Goal: Task Accomplishment & Management: Manage account settings

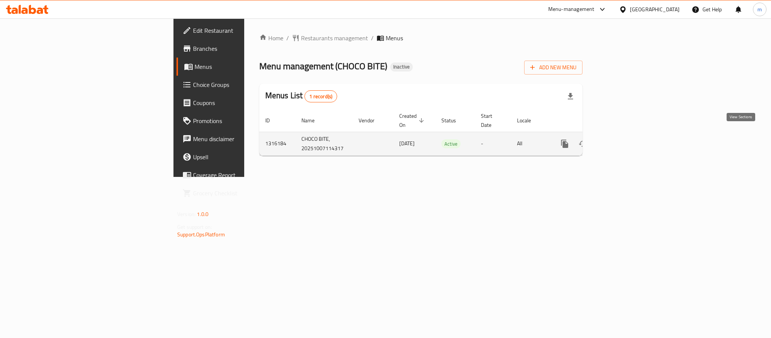
click at [623, 139] on icon "enhanced table" at bounding box center [618, 143] width 9 height 9
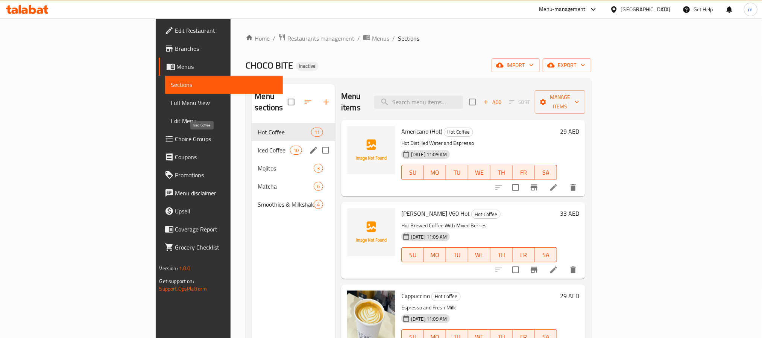
drag, startPoint x: 191, startPoint y: 139, endPoint x: 218, endPoint y: 134, distance: 27.5
click at [258, 146] on span "Iced Coffee" at bounding box center [274, 150] width 32 height 9
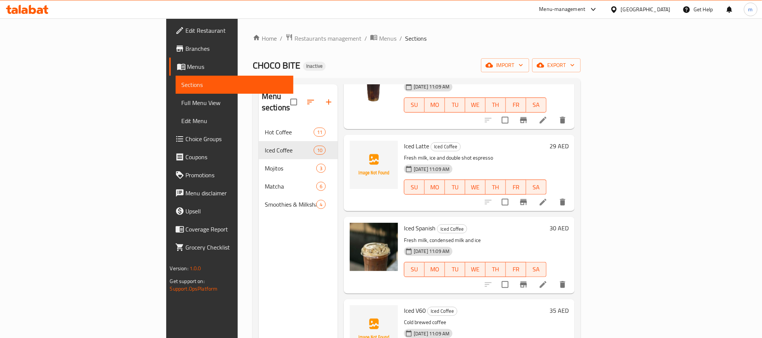
scroll to position [339, 0]
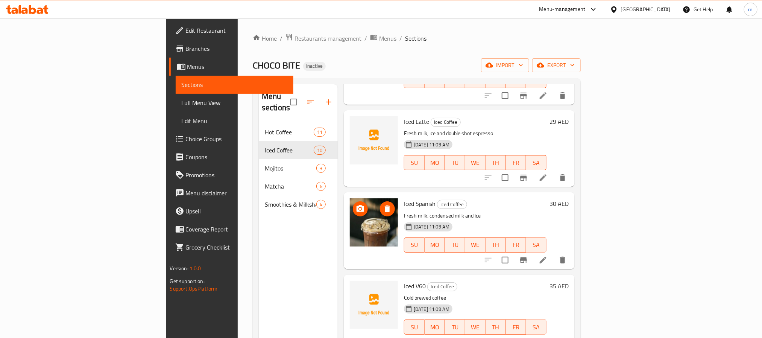
click at [350, 213] on img at bounding box center [374, 222] width 48 height 48
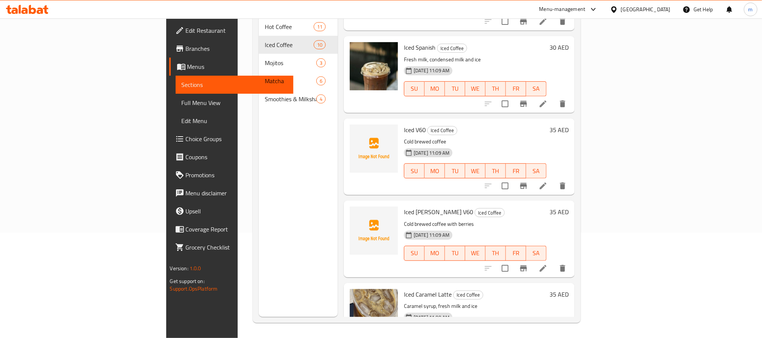
scroll to position [277, 0]
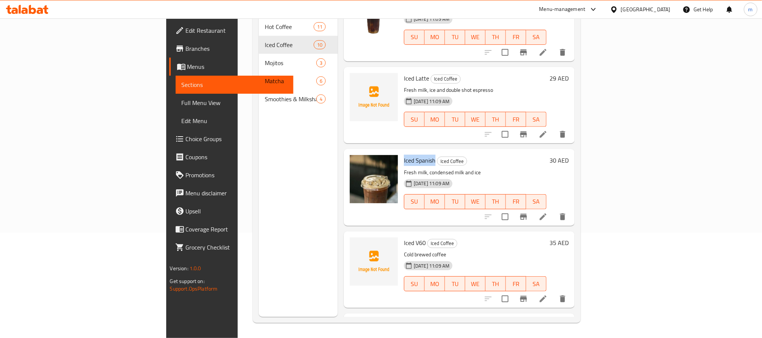
drag, startPoint x: 360, startPoint y: 146, endPoint x: 393, endPoint y: 150, distance: 33.5
click at [401, 152] on div "Iced Spanish Iced Coffee Fresh milk, condensed milk and ice [DATE] 11:09 AM SU …" at bounding box center [475, 187] width 149 height 70
copy span "Iced Spanish"
click at [404, 155] on span "Iced Spanish" at bounding box center [420, 160] width 32 height 11
copy span "Iced Spanish"
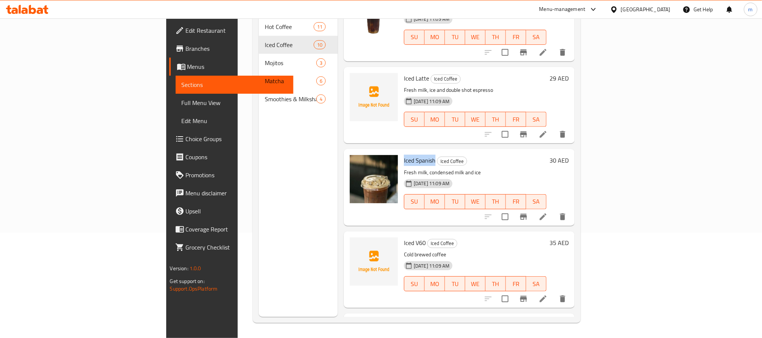
drag, startPoint x: 362, startPoint y: 147, endPoint x: 393, endPoint y: 149, distance: 31.7
click at [401, 152] on div "Iced Spanish Iced Coffee Fresh milk, condensed milk and ice [DATE] 11:09 AM SU …" at bounding box center [475, 187] width 149 height 70
click at [46, 14] on icon at bounding box center [45, 9] width 5 height 9
